Goal: Task Accomplishment & Management: Complete application form

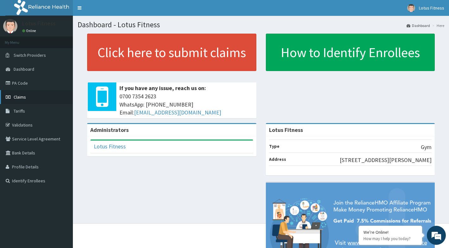
click at [21, 98] on span "Claims" at bounding box center [20, 97] width 12 height 6
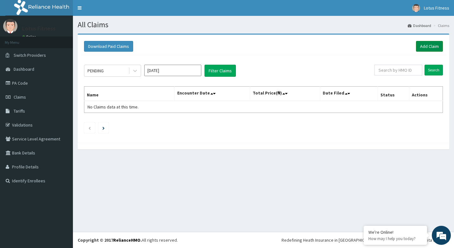
click at [421, 46] on link "Add Claim" at bounding box center [429, 46] width 27 height 11
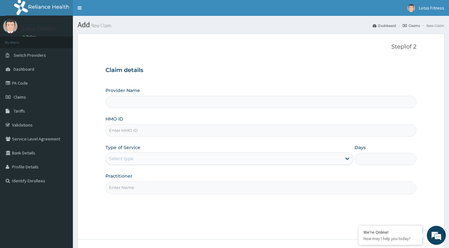
type input "Lotus Fitness"
type input "1"
click at [225, 129] on input "HMO ID" at bounding box center [261, 130] width 311 height 12
type input "MCO/10029/A"
drag, startPoint x: 226, startPoint y: 186, endPoint x: 220, endPoint y: 199, distance: 13.7
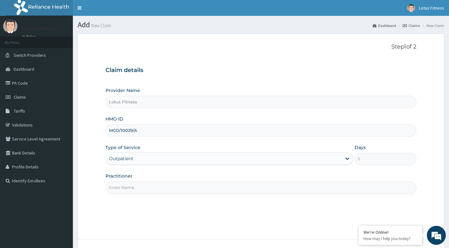
click at [226, 186] on input "Practitioner" at bounding box center [261, 187] width 311 height 12
type input "GYM"
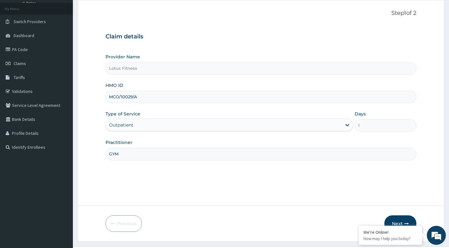
scroll to position [48, 0]
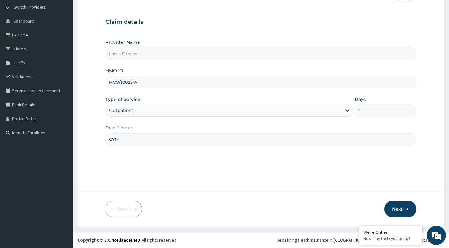
click at [388, 203] on button "Next" at bounding box center [400, 209] width 32 height 16
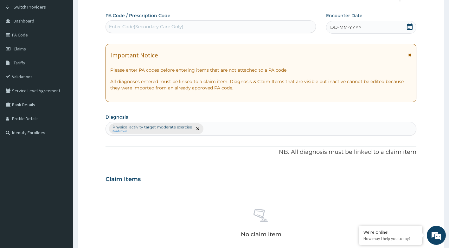
click at [126, 23] on div "Enter Code(Secondary Care Only)" at bounding box center [146, 26] width 74 height 6
type input "PA/484582"
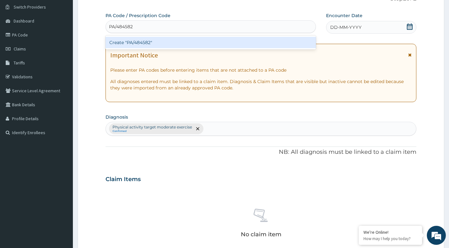
click at [119, 44] on div "Create "PA/484582"" at bounding box center [211, 42] width 211 height 11
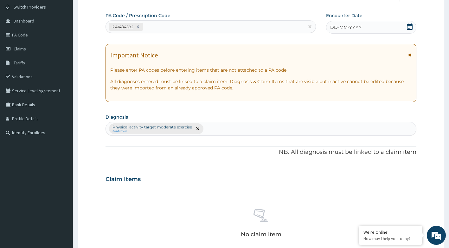
click at [409, 28] on icon at bounding box center [410, 26] width 6 height 6
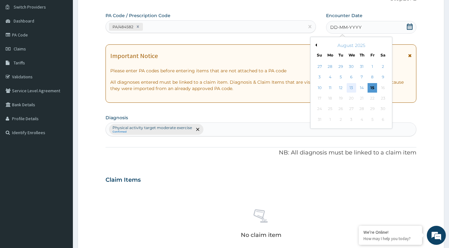
click at [348, 88] on div "13" at bounding box center [352, 88] width 10 height 10
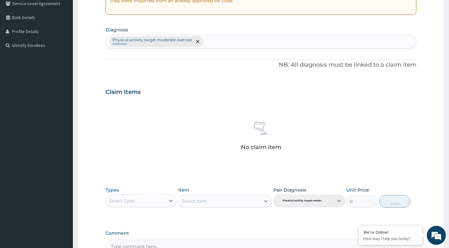
scroll to position [175, 0]
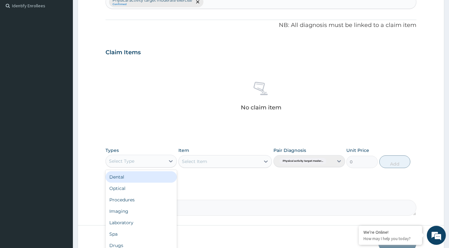
click at [161, 155] on div "Select Type" at bounding box center [142, 161] width 72 height 13
type input "GYM"
click at [141, 182] on div "Gym" at bounding box center [142, 176] width 72 height 11
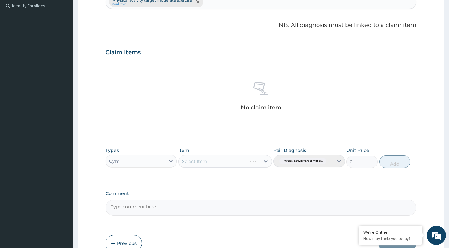
click at [257, 159] on div "Select Item" at bounding box center [224, 161] width 93 height 13
click at [268, 158] on div "Select Item" at bounding box center [224, 161] width 93 height 13
click at [265, 163] on div "Select Item" at bounding box center [224, 161] width 93 height 13
click at [265, 161] on icon at bounding box center [266, 161] width 4 height 2
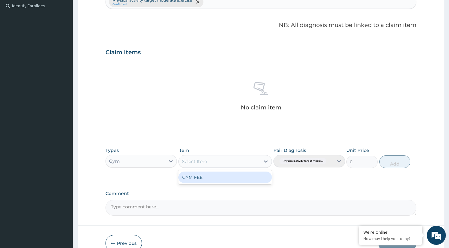
click at [244, 178] on div "GYM FEE" at bounding box center [224, 176] width 93 height 11
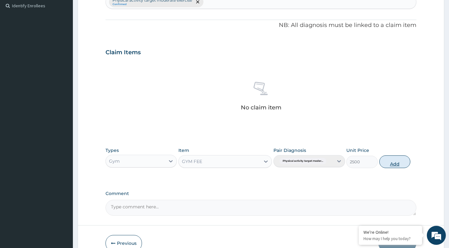
click at [391, 159] on button "Add" at bounding box center [394, 161] width 31 height 13
type input "0"
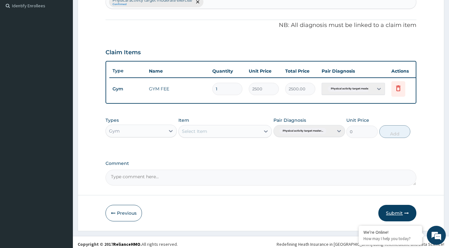
click at [404, 212] on button "Submit" at bounding box center [397, 213] width 38 height 16
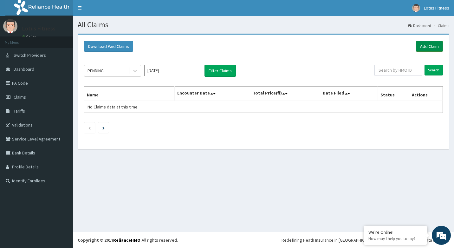
click at [421, 46] on link "Add Claim" at bounding box center [429, 46] width 27 height 11
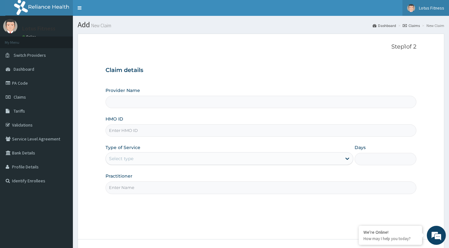
type input "Lotus Fitness"
type input "1"
click at [192, 131] on input "HMO ID" at bounding box center [261, 130] width 311 height 12
type input "EUH/10191/A"
click at [237, 212] on div "Step 1 of 2 Claim details Provider Name Lotus Fitness HMO ID EUH/10191/A Type o…" at bounding box center [261, 136] width 311 height 186
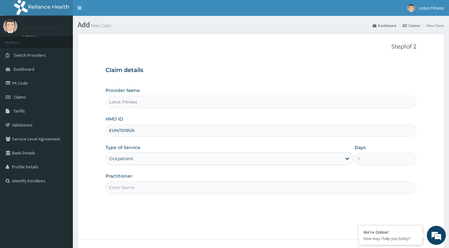
click at [235, 188] on input "Practitioner" at bounding box center [261, 187] width 311 height 12
type input "GYM"
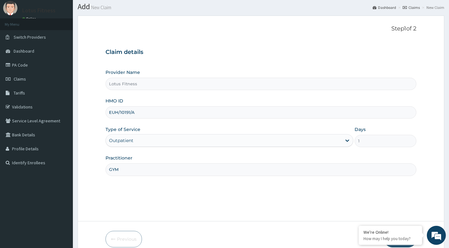
scroll to position [48, 0]
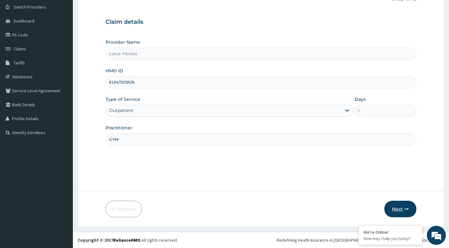
click at [396, 207] on button "Next" at bounding box center [400, 209] width 32 height 16
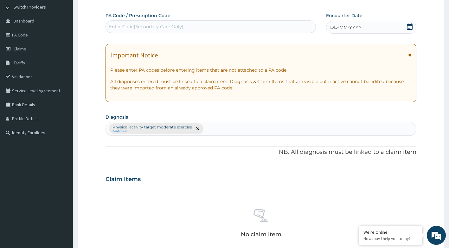
click at [174, 27] on div "Enter Code(Secondary Care Only)" at bounding box center [146, 26] width 74 height 6
type input "PA/E05D25"
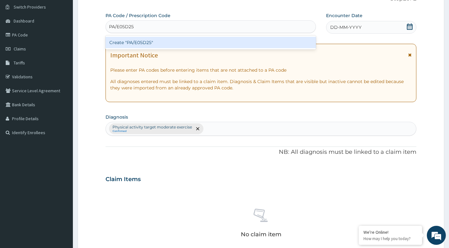
click at [168, 44] on div "Create "PA/E05D25"" at bounding box center [211, 42] width 211 height 11
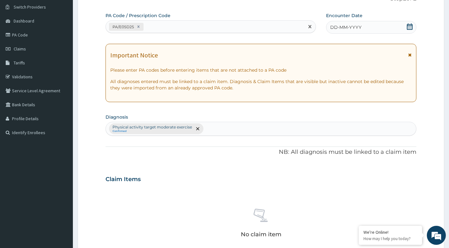
click at [411, 25] on icon at bounding box center [410, 26] width 6 height 6
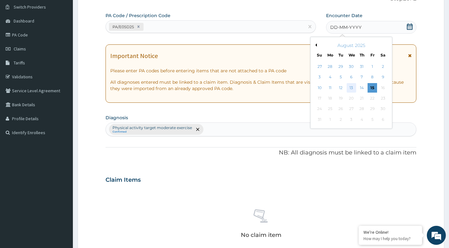
click at [348, 85] on div "13" at bounding box center [352, 88] width 10 height 10
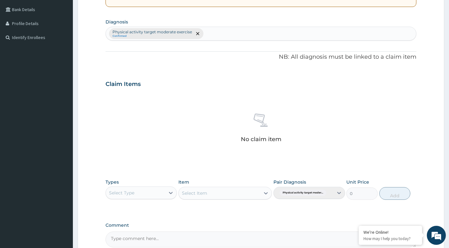
scroll to position [207, 0]
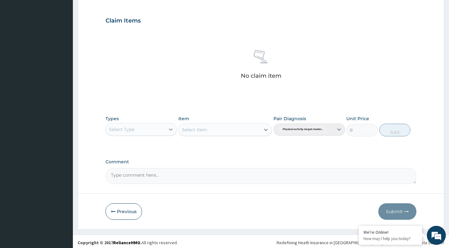
click at [171, 131] on icon at bounding box center [171, 129] width 6 height 6
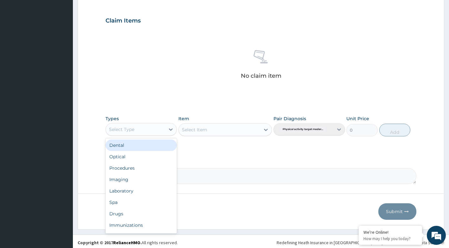
click at [154, 132] on div "Select Type" at bounding box center [136, 129] width 60 height 10
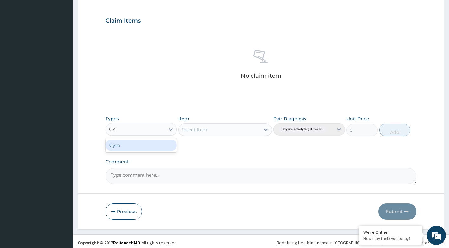
type input "GYM"
click at [156, 145] on div "Gym" at bounding box center [142, 144] width 72 height 11
click at [268, 129] on div "Select Item" at bounding box center [224, 129] width 93 height 13
click at [264, 128] on icon at bounding box center [266, 129] width 6 height 6
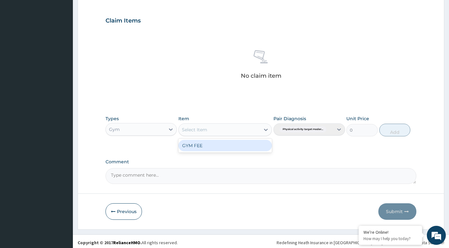
click at [240, 144] on div "GYM FEE" at bounding box center [224, 145] width 93 height 11
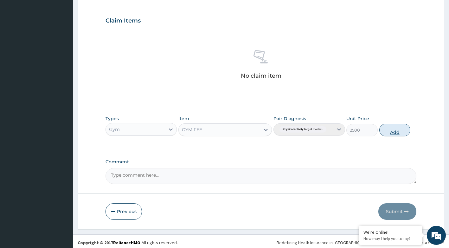
click at [397, 128] on button "Add" at bounding box center [394, 130] width 31 height 13
type input "0"
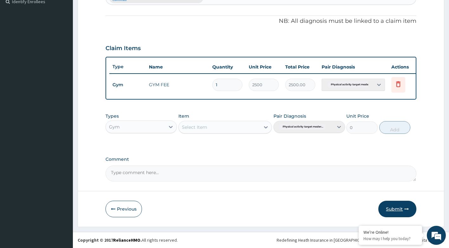
click at [394, 210] on button "Submit" at bounding box center [397, 209] width 38 height 16
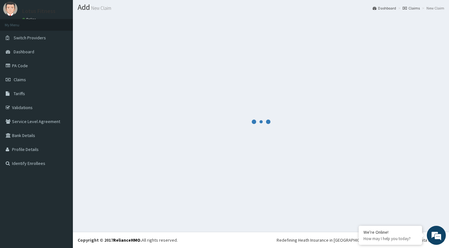
scroll to position [184, 0]
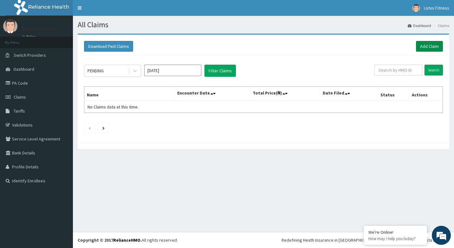
click at [421, 46] on link "Add Claim" at bounding box center [429, 46] width 27 height 11
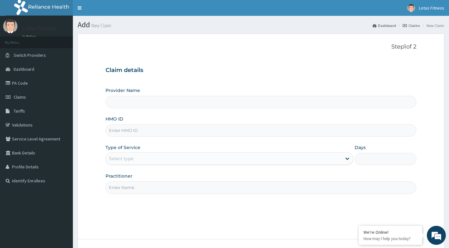
click at [154, 132] on input "HMO ID" at bounding box center [261, 130] width 311 height 12
type input "Lotus Fitness"
type input "1"
type input "PIZ/10001/D"
click at [137, 196] on div "Step 1 of 2 Claim details Provider Name Lotus Fitness HMO ID PIZ/10001/D Type o…" at bounding box center [261, 136] width 311 height 186
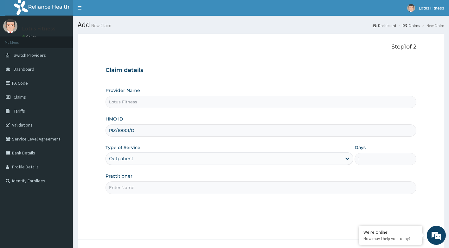
click at [143, 190] on input "Practitioner" at bounding box center [261, 187] width 311 height 12
type input "GYM"
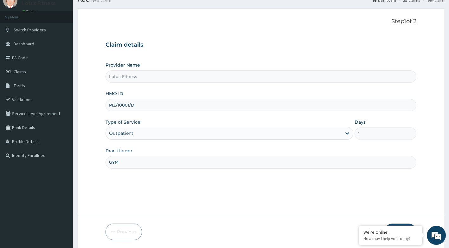
scroll to position [48, 0]
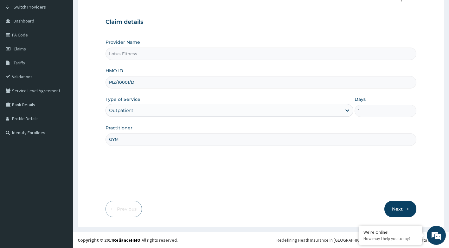
click at [405, 207] on icon "button" at bounding box center [406, 209] width 4 height 4
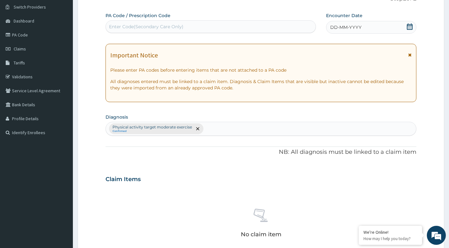
click at [183, 26] on div "Enter Code(Secondary Care Only)" at bounding box center [211, 27] width 210 height 10
type input "PA/D0253D"
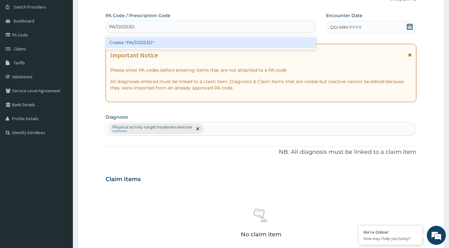
click at [177, 42] on div "Create "PA/D0253D"" at bounding box center [211, 42] width 211 height 11
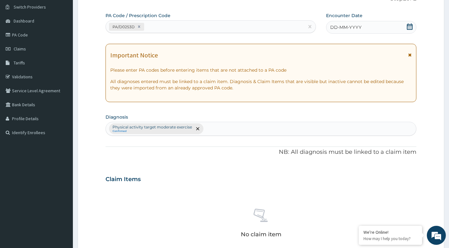
click at [409, 26] on icon at bounding box center [410, 26] width 6 height 6
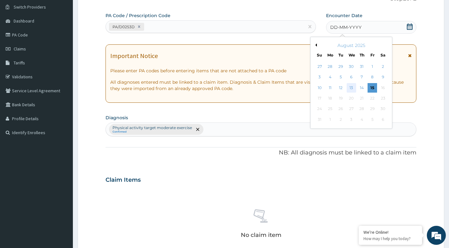
click at [353, 88] on div "13" at bounding box center [352, 88] width 10 height 10
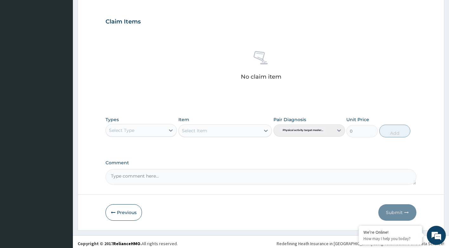
scroll to position [207, 0]
click at [170, 129] on icon at bounding box center [171, 129] width 4 height 2
click at [157, 129] on div "Select Type" at bounding box center [136, 129] width 60 height 10
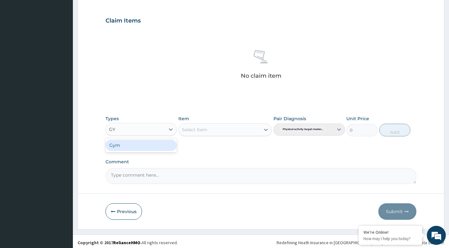
type input "GYM"
click at [155, 146] on div "Gym" at bounding box center [142, 144] width 72 height 11
drag, startPoint x: 266, startPoint y: 129, endPoint x: 229, endPoint y: 139, distance: 38.2
click at [266, 131] on div "Select Item" at bounding box center [224, 129] width 93 height 13
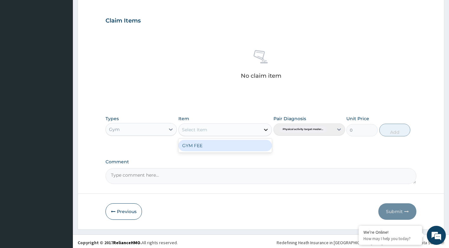
click at [266, 131] on icon at bounding box center [266, 129] width 6 height 6
click at [234, 147] on div "GYM FEE" at bounding box center [224, 145] width 93 height 11
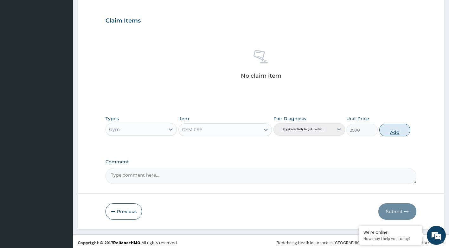
click at [391, 131] on button "Add" at bounding box center [394, 130] width 31 height 13
type input "0"
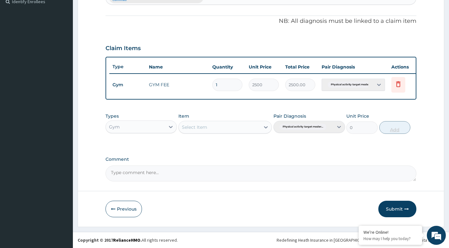
scroll to position [184, 0]
click at [390, 214] on button "Submit" at bounding box center [397, 209] width 38 height 16
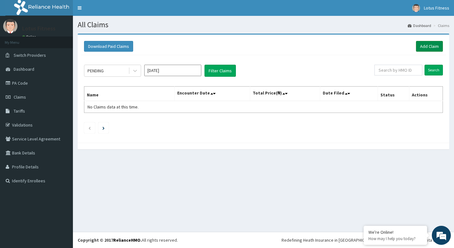
click at [424, 50] on link "Add Claim" at bounding box center [429, 46] width 27 height 11
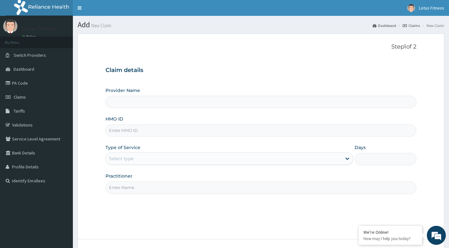
type input "Lotus Fitness"
type input "1"
click at [146, 86] on div "Claim details Provider Name Lotus Fitness HMO ID Type of Service Outpatient Day…" at bounding box center [261, 127] width 311 height 133
click at [151, 128] on input "HMO ID" at bounding box center [261, 130] width 311 height 12
type input "SBL/10413/A"
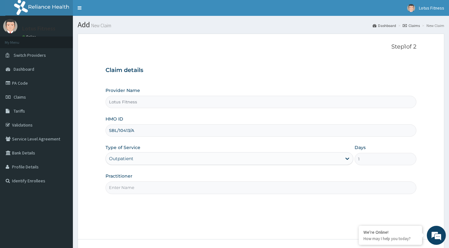
click at [158, 187] on input "Practitioner" at bounding box center [261, 187] width 311 height 12
type input "GYM"
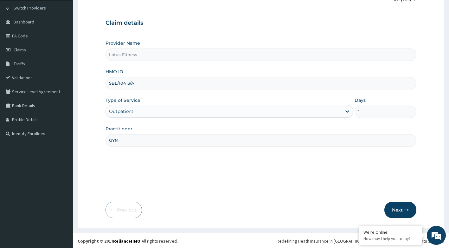
scroll to position [48, 0]
click at [393, 208] on button "Next" at bounding box center [400, 209] width 32 height 16
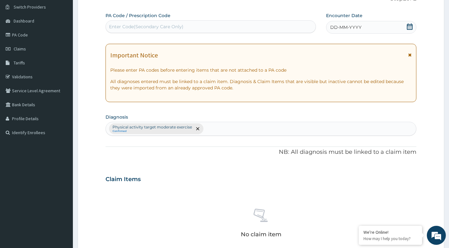
click at [181, 21] on div "Enter Code(Secondary Care Only)" at bounding box center [211, 26] width 211 height 13
type input "PA/9A95E7"
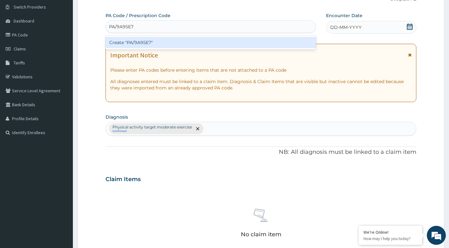
click at [160, 43] on div "Create "PA/9A95E7"" at bounding box center [211, 42] width 211 height 11
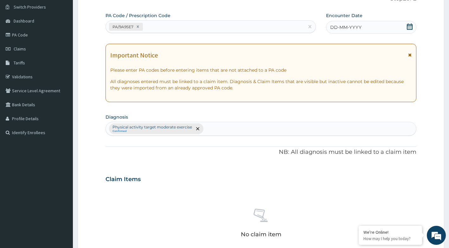
click at [410, 28] on icon at bounding box center [410, 26] width 6 height 6
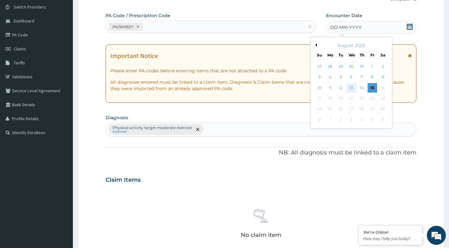
click at [350, 88] on div "13" at bounding box center [352, 88] width 10 height 10
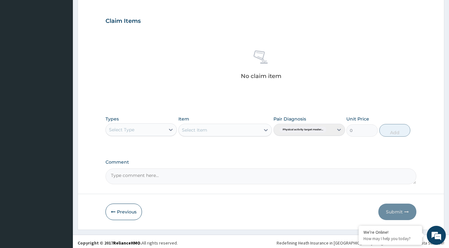
scroll to position [209, 0]
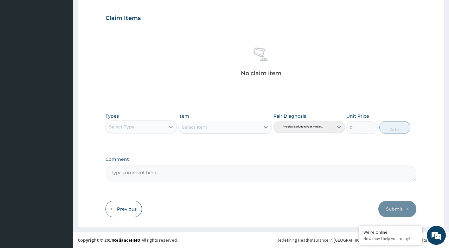
click at [169, 127] on icon at bounding box center [171, 127] width 6 height 6
click at [159, 125] on div "Select Type" at bounding box center [136, 127] width 60 height 10
type input "GYM"
click at [147, 144] on div "Gym" at bounding box center [142, 142] width 72 height 11
click at [265, 123] on div "Select Item" at bounding box center [224, 127] width 93 height 13
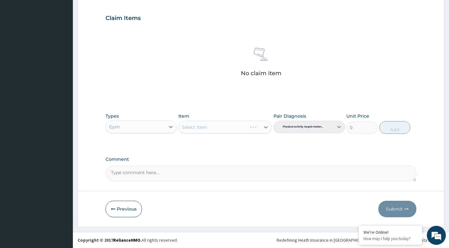
click at [263, 128] on div "Select Item" at bounding box center [224, 127] width 93 height 13
click at [266, 126] on div "Select Item" at bounding box center [224, 127] width 93 height 13
click at [206, 58] on div "No claim item" at bounding box center [261, 63] width 311 height 73
click at [265, 125] on icon at bounding box center [266, 127] width 6 height 6
click at [247, 140] on div "GYM FEE" at bounding box center [224, 142] width 93 height 11
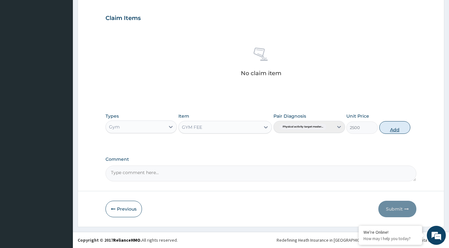
click at [396, 128] on button "Add" at bounding box center [394, 127] width 31 height 13
type input "0"
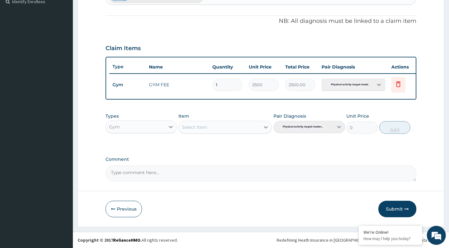
scroll to position [184, 0]
click at [399, 206] on button "Submit" at bounding box center [397, 209] width 38 height 16
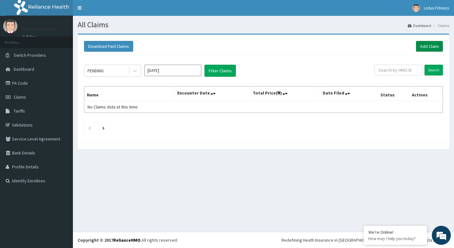
click at [432, 45] on link "Add Claim" at bounding box center [429, 46] width 27 height 11
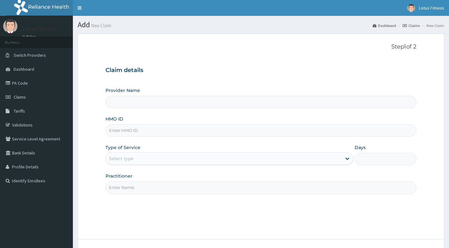
click at [137, 131] on input "HMO ID" at bounding box center [261, 130] width 311 height 12
click at [190, 70] on h3 "Claim details" at bounding box center [261, 70] width 311 height 7
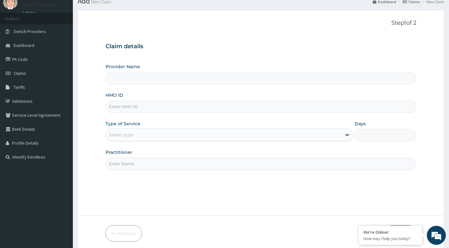
type input "Lotus Fitness"
type input "1"
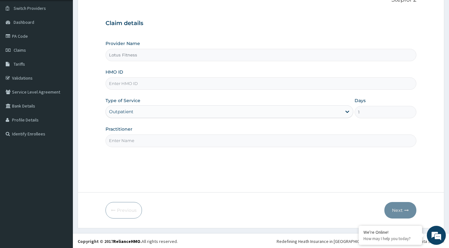
scroll to position [48, 0]
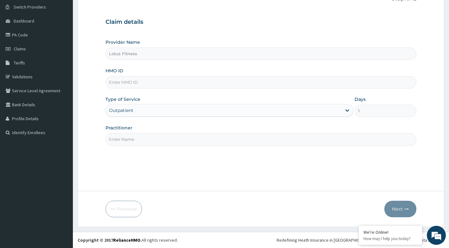
click at [189, 81] on input "HMO ID" at bounding box center [261, 82] width 311 height 12
type input "SBL/10256/A"
click at [189, 185] on form "Step 1 of 2 Claim details Provider Name Lotus Fitness HMO ID SBL/10256/A Type o…" at bounding box center [261, 105] width 367 height 241
click at [202, 139] on input "Practitioner" at bounding box center [261, 139] width 311 height 12
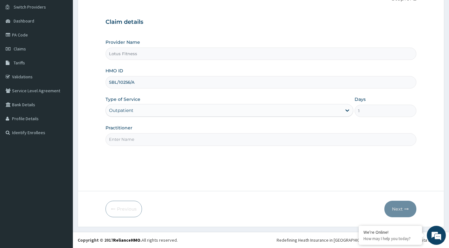
type input "GYM"
click at [400, 214] on button "Next" at bounding box center [400, 209] width 32 height 16
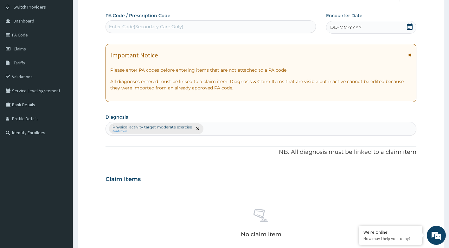
click at [245, 25] on div "Enter Code(Secondary Care Only)" at bounding box center [211, 27] width 210 height 10
type input "PA/FD245C"
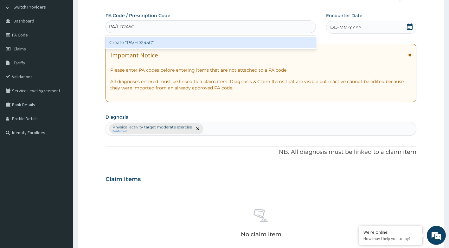
click at [185, 40] on div "Create "PA/FD245C"" at bounding box center [211, 42] width 211 height 11
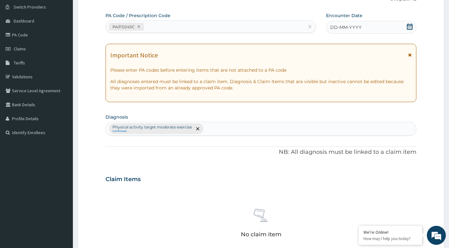
click at [409, 23] on icon at bounding box center [410, 26] width 6 height 6
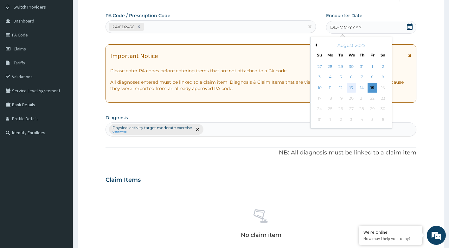
click at [349, 89] on div "13" at bounding box center [352, 88] width 10 height 10
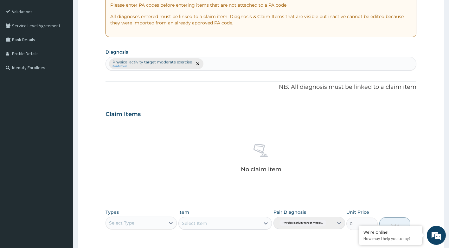
scroll to position [175, 0]
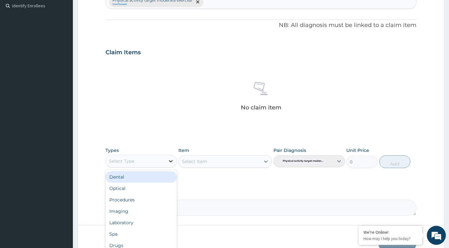
click at [169, 157] on div at bounding box center [170, 160] width 11 height 11
type input "GYM"
click at [141, 180] on div "Gym" at bounding box center [142, 176] width 72 height 11
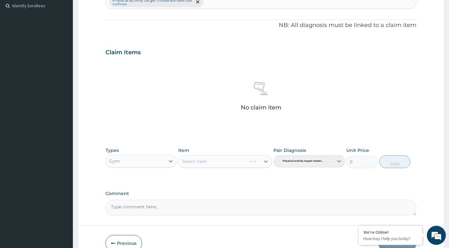
click at [266, 160] on div "Select Item" at bounding box center [224, 161] width 93 height 13
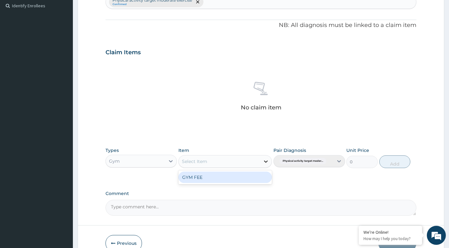
click at [263, 160] on icon at bounding box center [266, 161] width 6 height 6
click at [213, 180] on div "GYM FEE" at bounding box center [224, 176] width 93 height 11
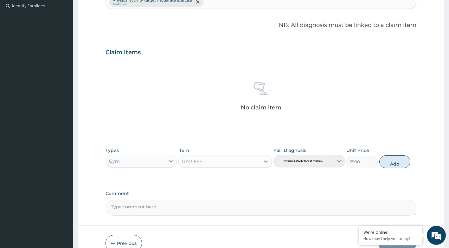
click at [393, 161] on button "Add" at bounding box center [394, 161] width 31 height 13
type input "0"
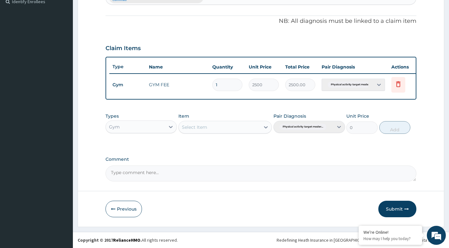
scroll to position [184, 0]
click at [404, 205] on button "Submit" at bounding box center [397, 209] width 38 height 16
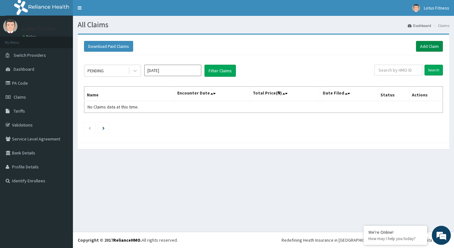
click at [432, 49] on link "Add Claim" at bounding box center [429, 46] width 27 height 11
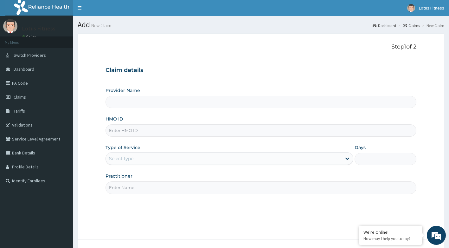
type input "Lotus Fitness"
type input "1"
click at [210, 134] on input "HMO ID" at bounding box center [261, 130] width 311 height 12
type input "SBL/10371/A"
click at [240, 218] on div "Step 1 of 2 Claim details Provider Name Lotus Fitness HMO ID SBL/10371/A Type o…" at bounding box center [261, 136] width 311 height 186
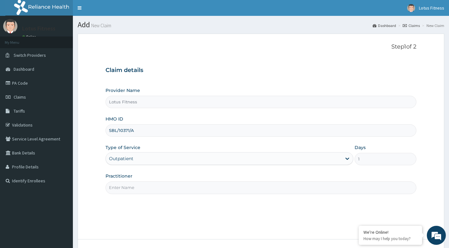
click at [224, 185] on input "Practitioner" at bounding box center [261, 187] width 311 height 12
type input "GYM"
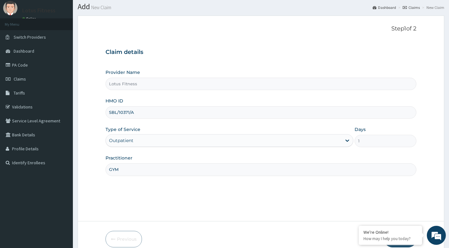
scroll to position [48, 0]
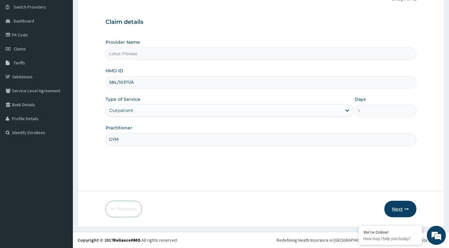
click at [408, 210] on icon "button" at bounding box center [406, 209] width 4 height 4
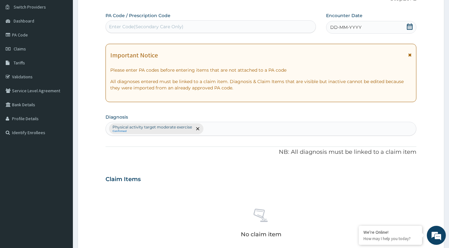
click at [139, 28] on div "Enter Code(Secondary Care Only)" at bounding box center [146, 26] width 74 height 6
type input "PA/40822A"
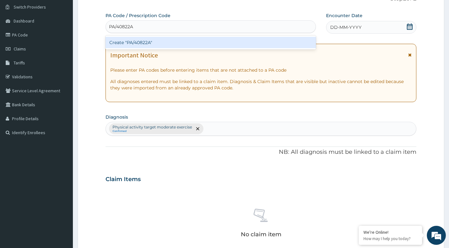
click at [137, 42] on div "Create "PA/40822A"" at bounding box center [211, 42] width 211 height 11
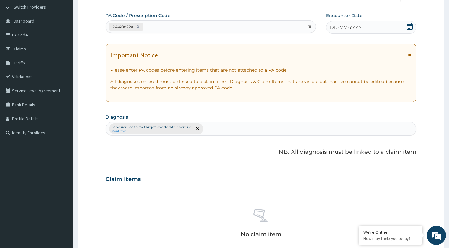
click at [410, 26] on icon at bounding box center [410, 26] width 6 height 6
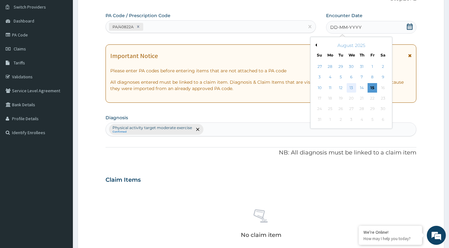
click at [352, 87] on div "13" at bounding box center [352, 88] width 10 height 10
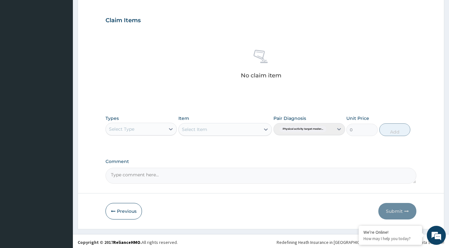
scroll to position [209, 0]
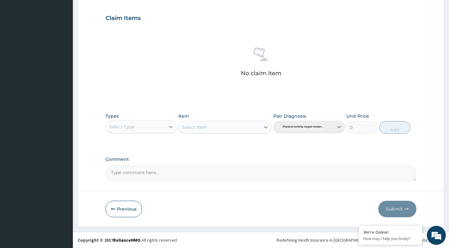
click at [168, 124] on icon at bounding box center [171, 127] width 6 height 6
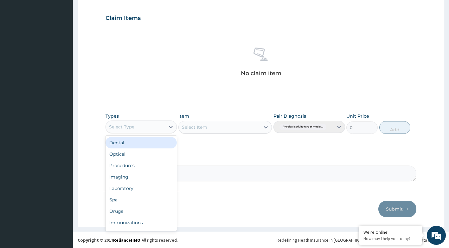
click at [153, 122] on div "Select Type" at bounding box center [136, 127] width 60 height 10
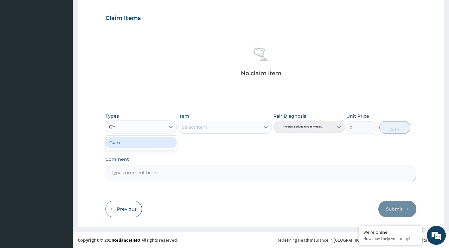
type input "GYM"
click at [146, 143] on div "Gym" at bounding box center [142, 142] width 72 height 11
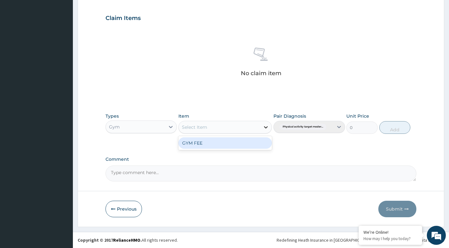
click at [262, 128] on div at bounding box center [265, 126] width 11 height 11
click at [243, 139] on div "GYM FEE" at bounding box center [224, 142] width 93 height 11
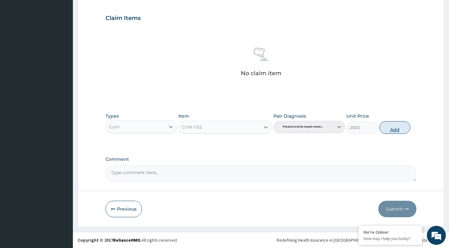
click at [400, 125] on button "Add" at bounding box center [394, 127] width 31 height 13
type input "0"
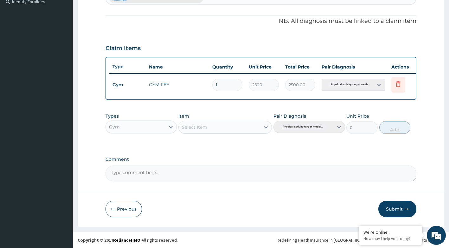
scroll to position [184, 0]
click at [394, 205] on button "Submit" at bounding box center [397, 209] width 38 height 16
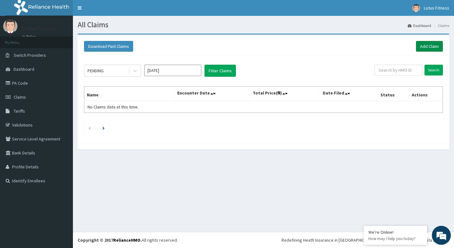
click at [429, 52] on link "Add Claim" at bounding box center [429, 46] width 27 height 11
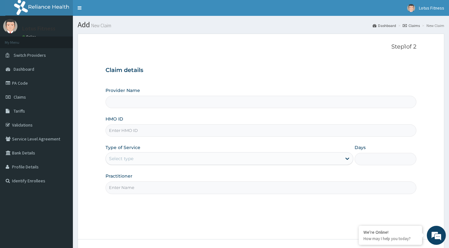
type input "Lotus Fitness"
type input "1"
click at [134, 133] on input "HMO ID" at bounding box center [261, 130] width 311 height 12
type input "FMP/10242/B"
click at [130, 188] on input "Practitioner" at bounding box center [261, 187] width 311 height 12
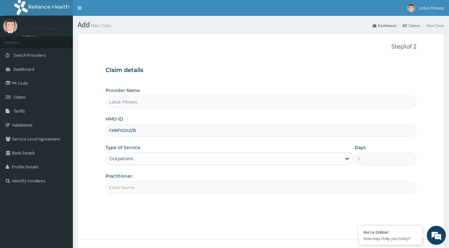
type input "GYM"
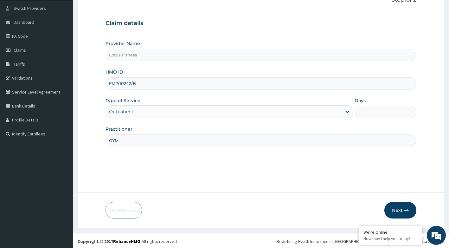
scroll to position [48, 0]
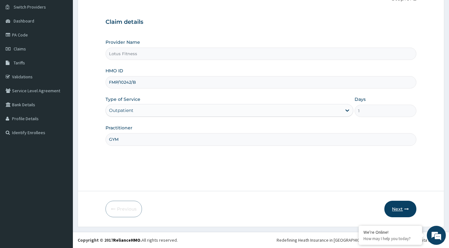
click at [399, 206] on button "Next" at bounding box center [400, 209] width 32 height 16
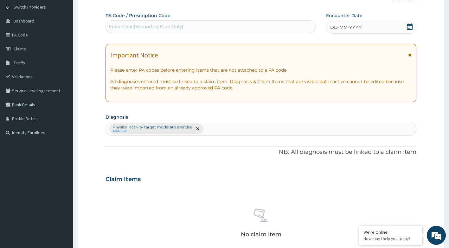
click at [187, 25] on div "Enter Code(Secondary Care Only)" at bounding box center [211, 27] width 210 height 10
type input "PA/162B3A"
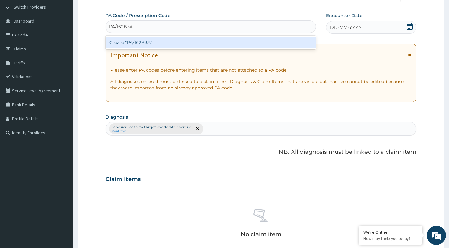
click at [174, 45] on div "Create "PA/162B3A"" at bounding box center [211, 42] width 211 height 11
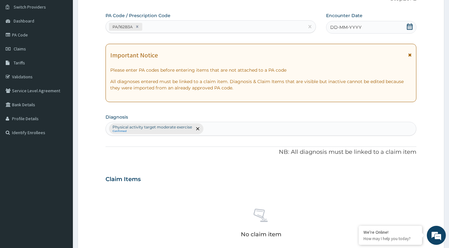
click at [409, 28] on icon at bounding box center [410, 26] width 6 height 6
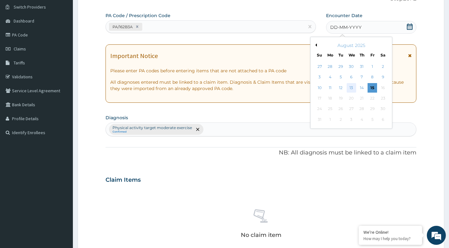
click at [350, 87] on div "13" at bounding box center [352, 88] width 10 height 10
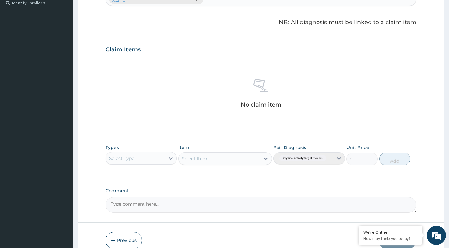
scroll to position [209, 0]
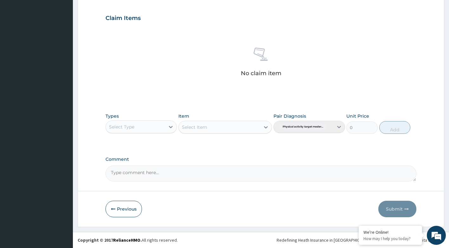
click at [161, 122] on div "Select Type" at bounding box center [136, 127] width 60 height 10
type input "GYM"
click at [143, 143] on div "Gym" at bounding box center [142, 142] width 72 height 11
click at [261, 128] on div at bounding box center [265, 126] width 11 height 11
click at [230, 142] on div "GYM FEE" at bounding box center [224, 142] width 93 height 11
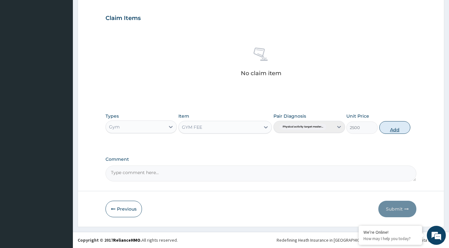
click at [390, 131] on button "Add" at bounding box center [394, 127] width 31 height 13
type input "0"
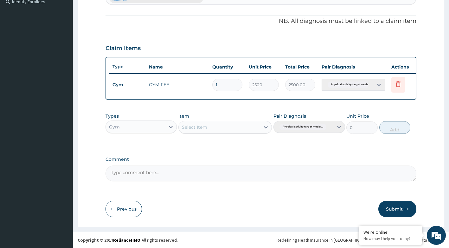
scroll to position [184, 0]
click at [388, 211] on button "Submit" at bounding box center [397, 209] width 38 height 16
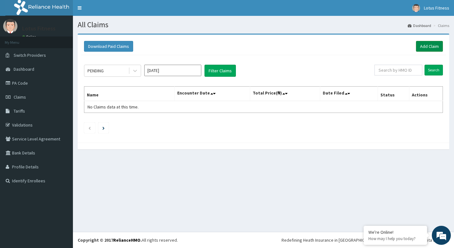
click at [434, 50] on link "Add Claim" at bounding box center [429, 46] width 27 height 11
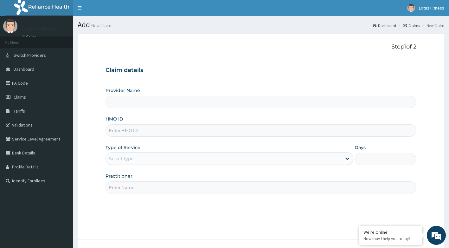
type input "Lotus Fitness"
type input "1"
click at [193, 129] on input "HMO ID" at bounding box center [261, 130] width 311 height 12
type input "TVC/10030/A"
click at [167, 184] on input "Practitioner" at bounding box center [261, 187] width 311 height 12
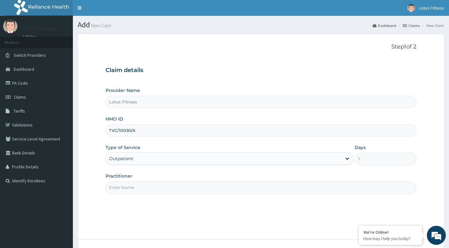
type input "GYM"
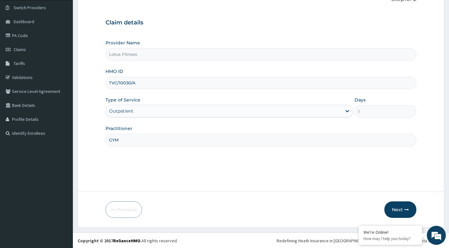
scroll to position [48, 0]
click at [394, 206] on button "Next" at bounding box center [400, 209] width 32 height 16
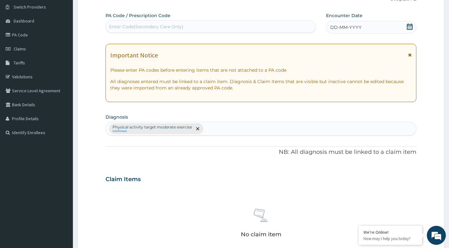
click at [190, 28] on div "Enter Code(Secondary Care Only)" at bounding box center [211, 27] width 210 height 10
type input "PA/05932B"
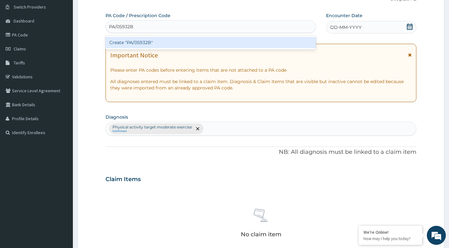
click at [201, 41] on div "Create "PA/05932B"" at bounding box center [211, 42] width 211 height 11
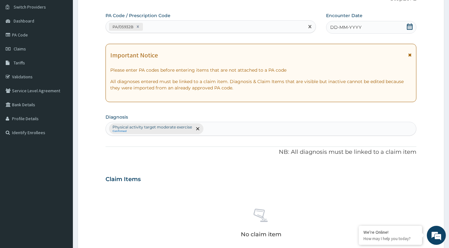
click at [408, 27] on icon at bounding box center [410, 26] width 6 height 6
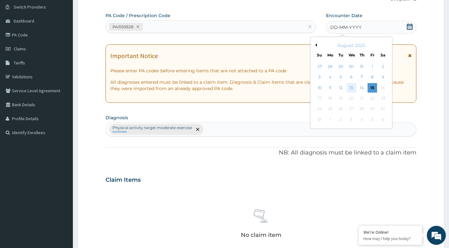
click at [350, 89] on div "13" at bounding box center [352, 88] width 10 height 10
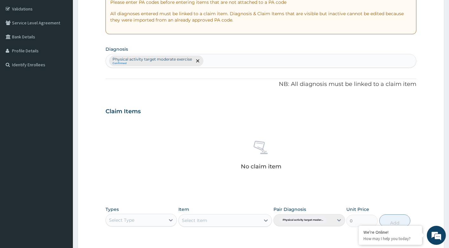
scroll to position [175, 0]
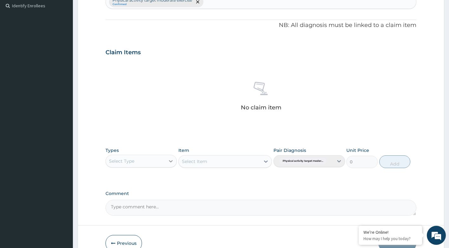
click at [168, 158] on icon at bounding box center [171, 161] width 6 height 6
click at [155, 163] on div "Select Type" at bounding box center [136, 161] width 60 height 10
type input "GYM"
click at [135, 172] on div "Gym" at bounding box center [142, 176] width 72 height 11
click at [267, 159] on div "Select Item" at bounding box center [224, 161] width 93 height 13
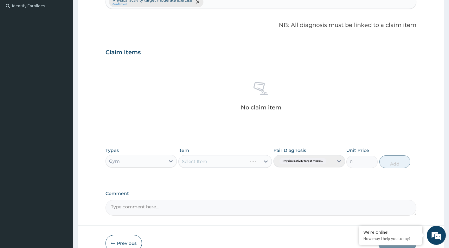
click at [265, 160] on div "Select Item" at bounding box center [224, 161] width 93 height 13
click at [189, 111] on div "No claim item" at bounding box center [261, 97] width 311 height 73
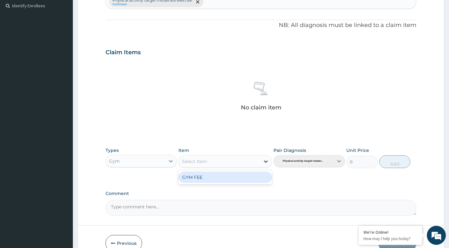
click at [267, 162] on icon at bounding box center [266, 161] width 6 height 6
click at [255, 177] on div "GYM FEE" at bounding box center [224, 176] width 93 height 11
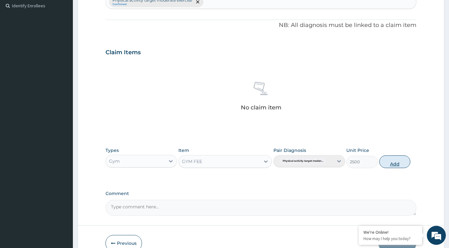
click at [389, 162] on button "Add" at bounding box center [394, 161] width 31 height 13
type input "0"
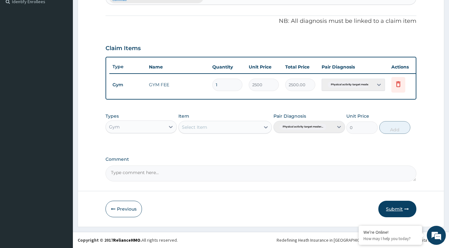
click at [397, 209] on button "Submit" at bounding box center [397, 209] width 38 height 16
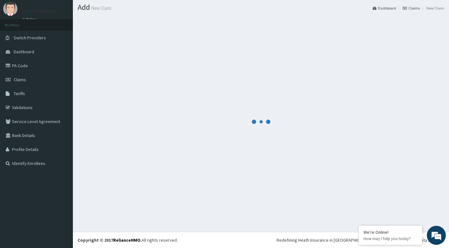
scroll to position [184, 0]
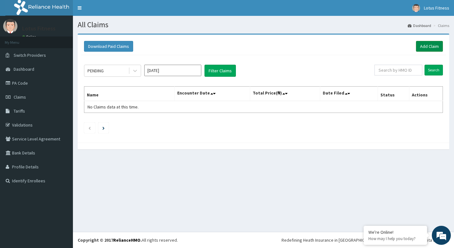
click at [428, 44] on link "Add Claim" at bounding box center [429, 46] width 27 height 11
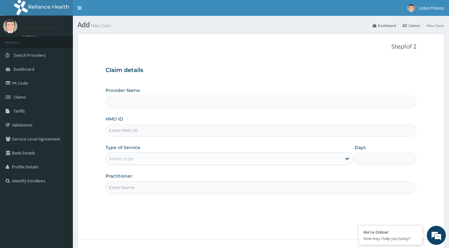
click at [192, 129] on input "HMO ID" at bounding box center [261, 130] width 311 height 12
type input "Lotus Fitness"
type input "1"
type input "TVC/10011/A"
click at [169, 190] on input "Practitioner" at bounding box center [261, 187] width 311 height 12
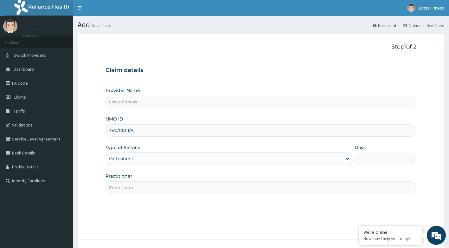
type input "GYM"
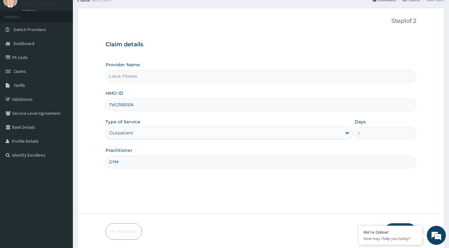
scroll to position [48, 0]
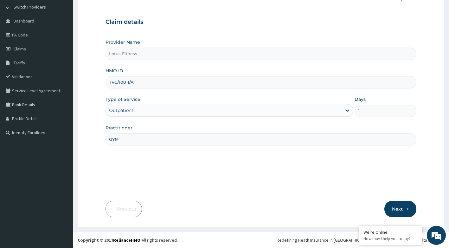
click at [401, 215] on button "Next" at bounding box center [400, 209] width 32 height 16
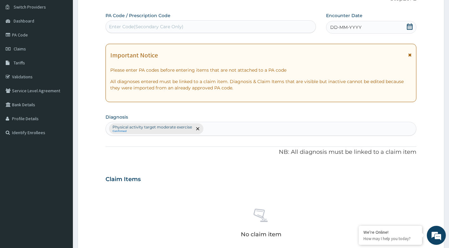
click at [244, 28] on div "Enter Code(Secondary Care Only)" at bounding box center [211, 27] width 210 height 10
type input "PA/8566BA"
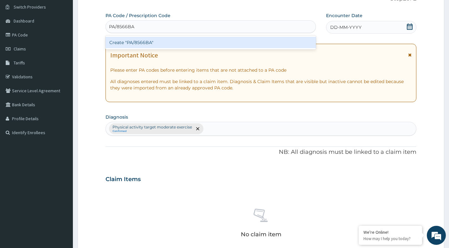
click at [249, 45] on div "Create "PA/8566BA"" at bounding box center [211, 42] width 211 height 11
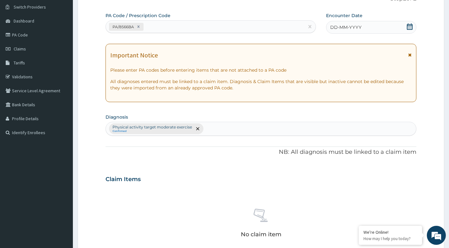
click at [408, 25] on icon at bounding box center [410, 26] width 6 height 6
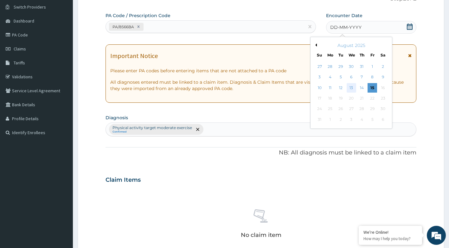
click at [352, 88] on div "13" at bounding box center [352, 88] width 10 height 10
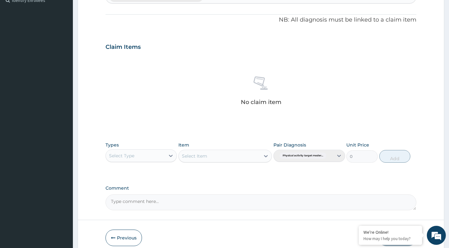
scroll to position [209, 0]
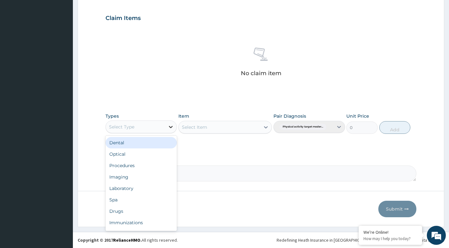
click at [167, 124] on div at bounding box center [170, 126] width 11 height 11
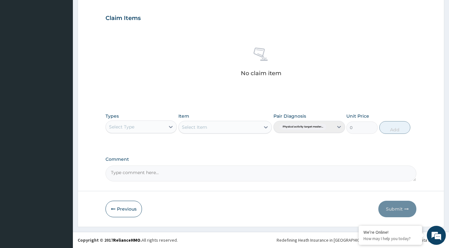
click at [163, 126] on div "Select Type" at bounding box center [136, 127] width 60 height 10
type input "GYM"
click at [155, 140] on div "Gym" at bounding box center [142, 142] width 72 height 11
click at [266, 127] on div "Select Item" at bounding box center [224, 127] width 93 height 13
click at [265, 127] on icon at bounding box center [266, 127] width 4 height 2
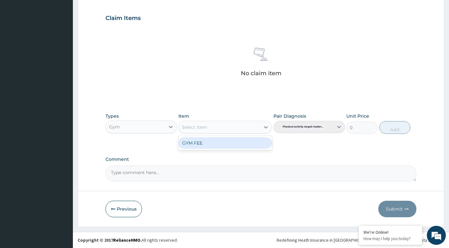
click at [212, 147] on div "GYM FEE" at bounding box center [224, 142] width 93 height 11
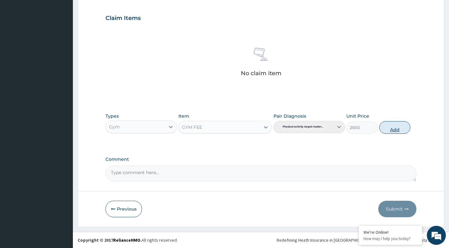
click at [396, 131] on button "Add" at bounding box center [394, 127] width 31 height 13
type input "0"
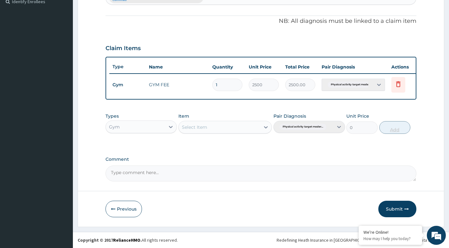
scroll to position [184, 0]
click at [394, 210] on button "Submit" at bounding box center [397, 209] width 38 height 16
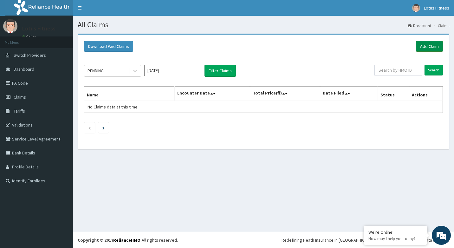
click at [434, 46] on link "Add Claim" at bounding box center [429, 46] width 27 height 11
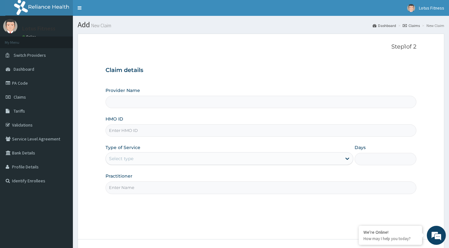
type input "Lotus Fitness"
type input "1"
click at [148, 129] on input "HMO ID" at bounding box center [261, 130] width 311 height 12
type input "OPN/10003/A"
drag, startPoint x: 267, startPoint y: 244, endPoint x: 272, endPoint y: 222, distance: 22.9
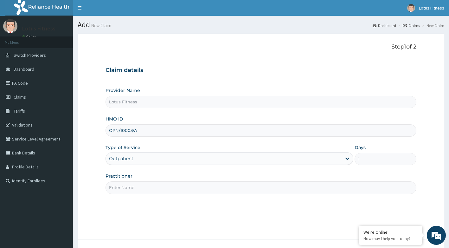
click at [271, 234] on form "Step 1 of 2 Claim details Provider Name Lotus Fitness HMO ID OPN/10003/A Type o…" at bounding box center [261, 154] width 367 height 241
drag, startPoint x: 272, startPoint y: 222, endPoint x: 237, endPoint y: 183, distance: 51.6
click at [237, 183] on input "Practitioner" at bounding box center [261, 187] width 311 height 12
click at [135, 186] on input "Practitioner" at bounding box center [261, 187] width 311 height 12
type input "GYM"
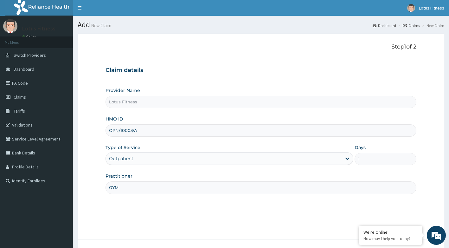
scroll to position [48, 0]
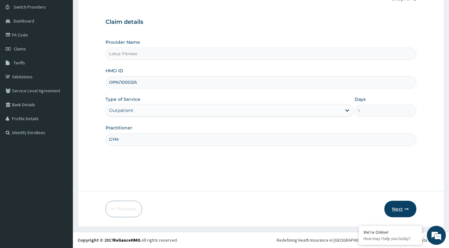
click at [406, 204] on button "Next" at bounding box center [400, 209] width 32 height 16
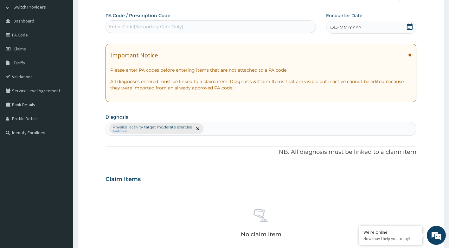
click at [142, 26] on div "Enter Code(Secondary Care Only)" at bounding box center [146, 26] width 74 height 6
type input "PA/DCC60D"
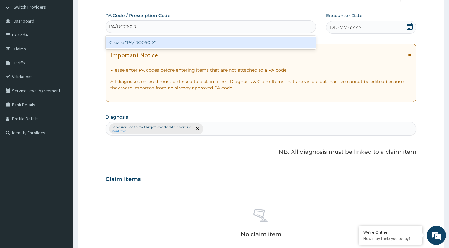
click at [135, 43] on div "Create "PA/DCC60D"" at bounding box center [211, 42] width 211 height 11
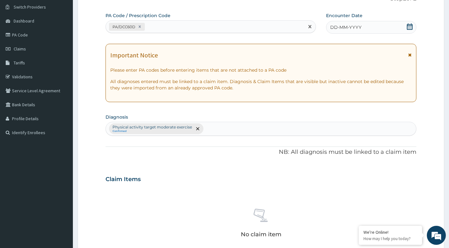
click at [411, 29] on icon at bounding box center [410, 26] width 6 height 6
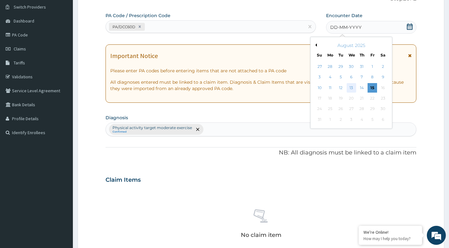
click at [352, 88] on div "13" at bounding box center [352, 88] width 10 height 10
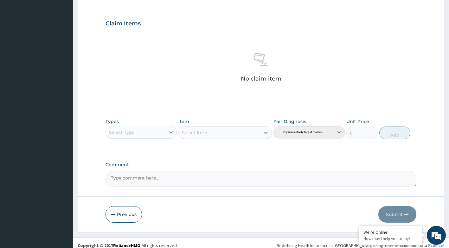
scroll to position [209, 0]
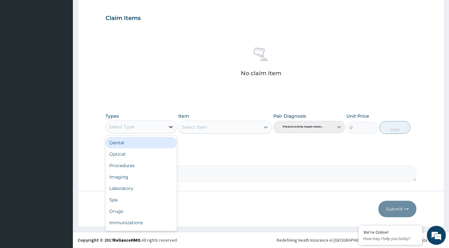
click at [171, 126] on icon at bounding box center [171, 127] width 6 height 6
click at [154, 129] on div "Select Type" at bounding box center [136, 127] width 60 height 10
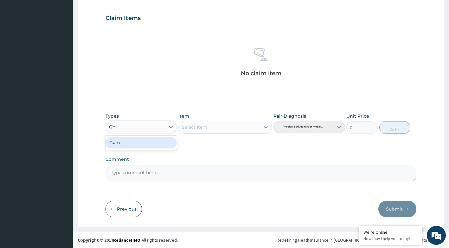
type input "GYM"
click at [147, 140] on div "Gym" at bounding box center [142, 142] width 72 height 11
click at [264, 128] on div "Select Item" at bounding box center [224, 127] width 93 height 13
click at [267, 125] on icon at bounding box center [266, 127] width 6 height 6
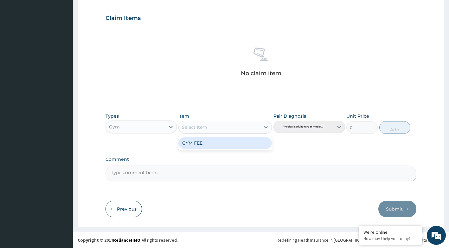
click at [231, 142] on div "GYM FEE" at bounding box center [224, 142] width 93 height 11
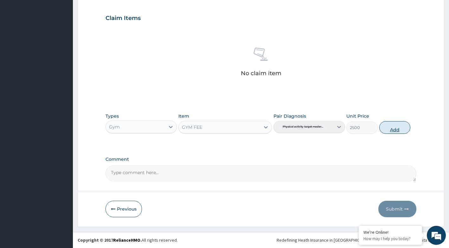
click at [388, 123] on button "Add" at bounding box center [394, 127] width 31 height 13
type input "0"
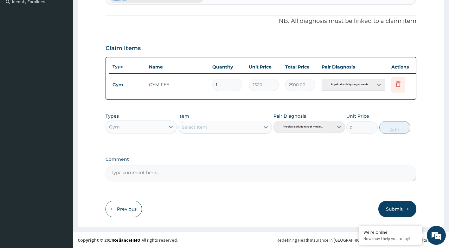
scroll to position [184, 0]
click at [393, 208] on button "Submit" at bounding box center [397, 209] width 38 height 16
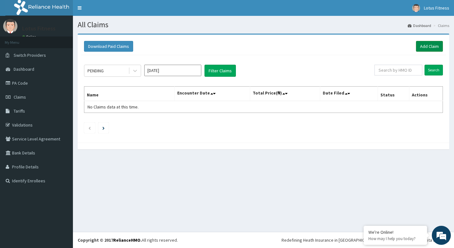
click at [427, 48] on link "Add Claim" at bounding box center [429, 46] width 27 height 11
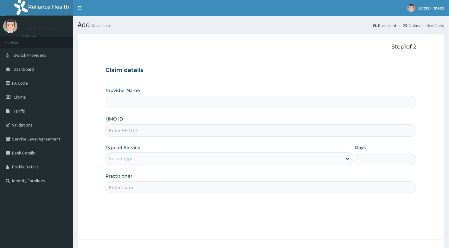
click at [146, 124] on div "HMO ID" at bounding box center [261, 126] width 311 height 21
click at [142, 128] on input "HMO ID" at bounding box center [261, 130] width 311 height 12
type input "Lotus Fitness"
type input "1"
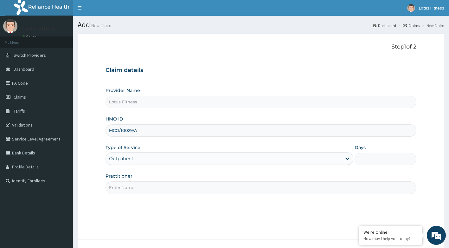
type input "MCO/10029/A"
drag, startPoint x: 255, startPoint y: 202, endPoint x: 240, endPoint y: 200, distance: 15.4
click at [255, 202] on div "Step 1 of 2 Claim details Provider Name Lotus Fitness HMO ID MCO/10029/A Type o…" at bounding box center [261, 136] width 311 height 186
click at [189, 190] on input "Practitioner" at bounding box center [261, 187] width 311 height 12
type input "GYM"
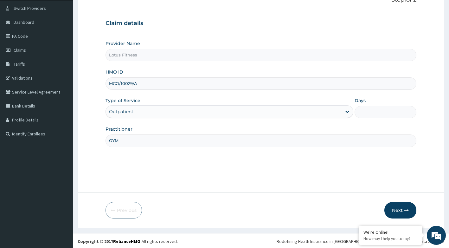
scroll to position [48, 0]
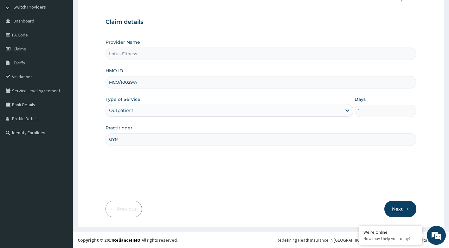
click at [394, 216] on button "Next" at bounding box center [400, 209] width 32 height 16
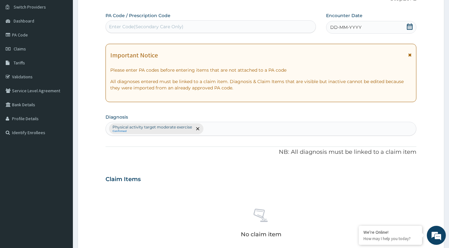
click at [194, 20] on div "Enter Code(Secondary Care Only)" at bounding box center [211, 26] width 211 height 13
type input "PA/AEE3F0"
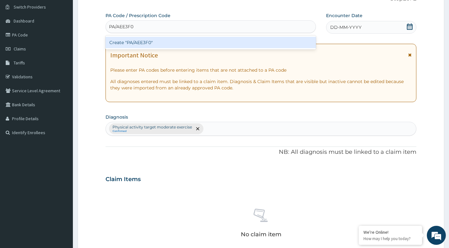
click at [186, 40] on div "Create "PA/AEE3F0"" at bounding box center [211, 42] width 211 height 11
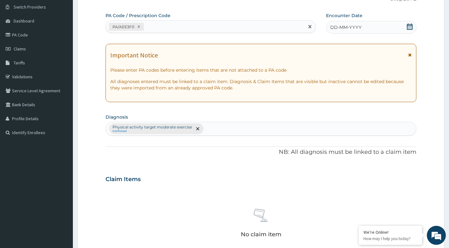
click at [415, 27] on div "DD-MM-YYYY" at bounding box center [371, 27] width 90 height 13
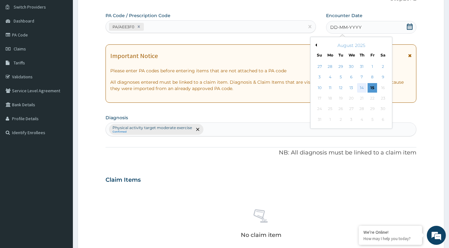
click at [361, 88] on div "14" at bounding box center [362, 88] width 10 height 10
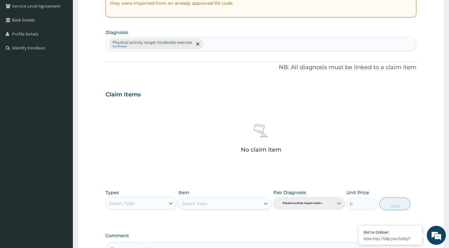
scroll to position [209, 0]
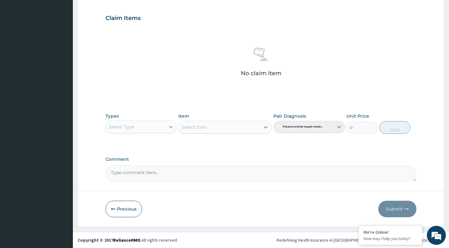
click at [171, 125] on icon at bounding box center [171, 127] width 6 height 6
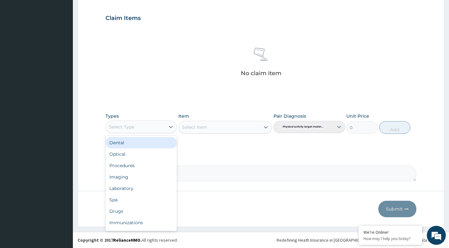
click at [158, 126] on div "Select Type" at bounding box center [136, 127] width 60 height 10
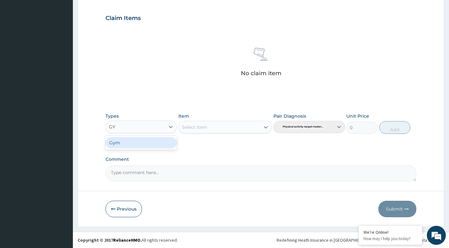
type input "GYM"
drag, startPoint x: 132, startPoint y: 145, endPoint x: 179, endPoint y: 129, distance: 49.7
click at [133, 144] on div "Gym" at bounding box center [142, 142] width 72 height 11
click at [267, 128] on div "Select Item" at bounding box center [224, 127] width 93 height 13
click at [267, 125] on div "Select Item" at bounding box center [224, 127] width 93 height 13
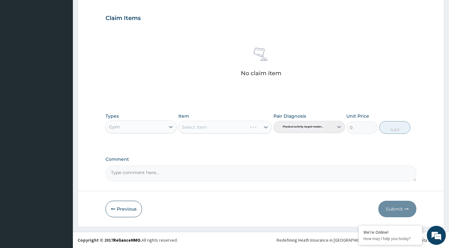
click at [265, 126] on div "Select Item" at bounding box center [224, 127] width 93 height 13
click at [264, 126] on div "Select Item" at bounding box center [224, 127] width 93 height 13
click at [267, 125] on div "Select Item" at bounding box center [224, 127] width 93 height 13
click at [267, 126] on div "Select Item" at bounding box center [224, 127] width 93 height 13
click at [267, 126] on icon at bounding box center [266, 127] width 6 height 6
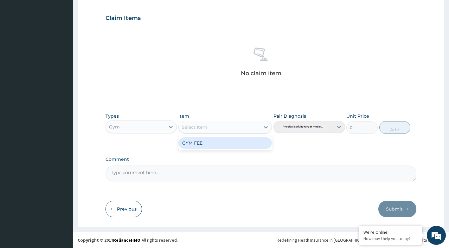
click at [255, 140] on div "GYM FEE" at bounding box center [224, 142] width 93 height 11
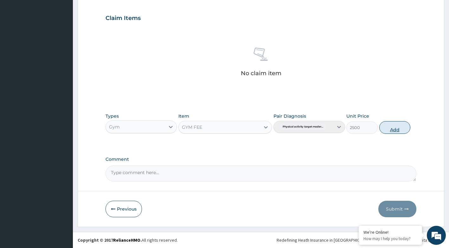
click at [392, 130] on button "Add" at bounding box center [394, 127] width 31 height 13
type input "0"
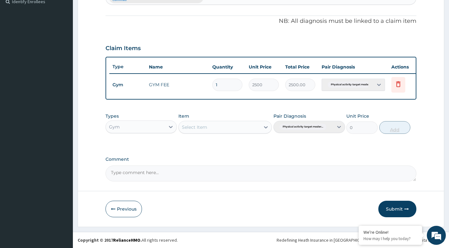
scroll to position [184, 0]
click at [399, 202] on button "Submit" at bounding box center [397, 209] width 38 height 16
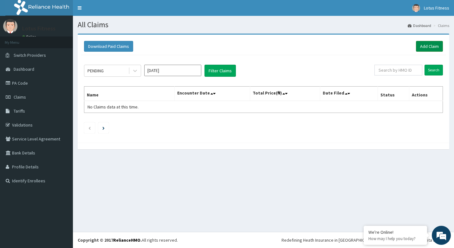
click at [424, 44] on link "Add Claim" at bounding box center [429, 46] width 27 height 11
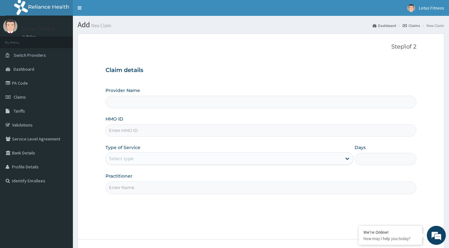
click at [192, 126] on input "HMO ID" at bounding box center [261, 130] width 311 height 12
type input "S"
type input "Lotus Fitness"
type input "1"
type input "SBL/10371/A"
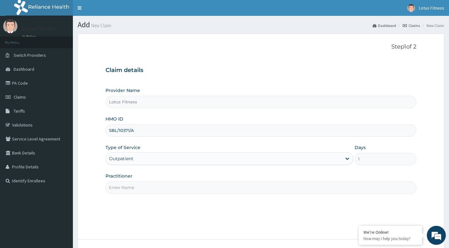
click at [161, 193] on input "Practitioner" at bounding box center [261, 187] width 311 height 12
type input "GYM"
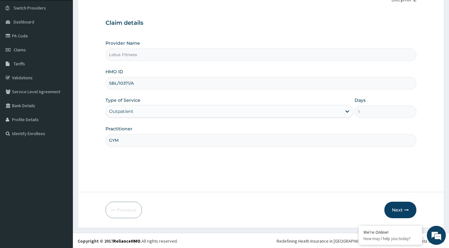
scroll to position [48, 0]
click at [402, 206] on button "Next" at bounding box center [400, 209] width 32 height 16
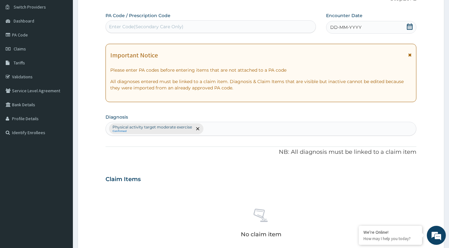
click at [219, 29] on div "Enter Code(Secondary Care Only)" at bounding box center [211, 27] width 210 height 10
type input "PA/6D6E20"
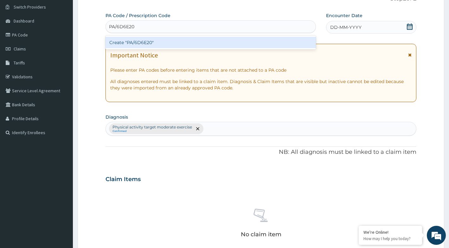
click at [215, 43] on div "Create "PA/6D6E20"" at bounding box center [211, 42] width 211 height 11
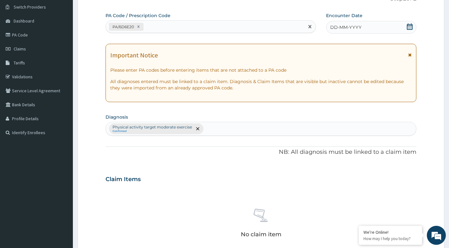
click at [409, 25] on icon at bounding box center [410, 26] width 6 height 6
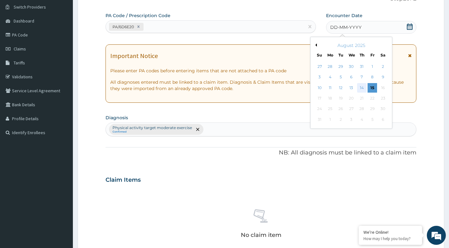
click at [364, 89] on div "14" at bounding box center [362, 88] width 10 height 10
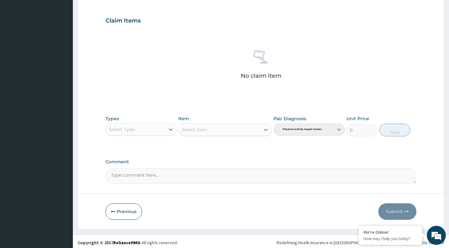
scroll to position [209, 0]
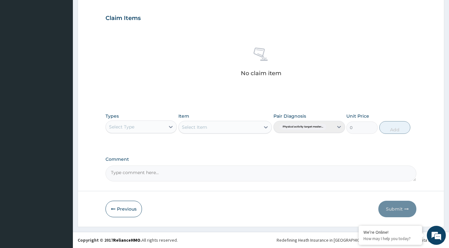
click at [180, 121] on div "Select Item" at bounding box center [224, 127] width 93 height 13
click at [168, 125] on icon at bounding box center [171, 127] width 6 height 6
click at [146, 125] on div "Select Type" at bounding box center [136, 127] width 60 height 10
type input "GYM"
click at [147, 139] on div "Gym" at bounding box center [142, 142] width 72 height 11
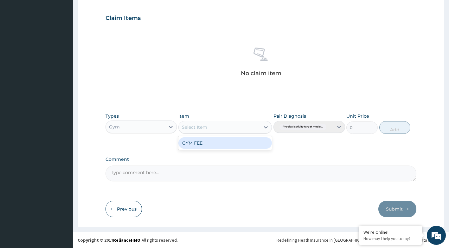
click at [266, 127] on icon at bounding box center [266, 127] width 4 height 2
click at [231, 144] on div "GYM FEE" at bounding box center [224, 142] width 93 height 11
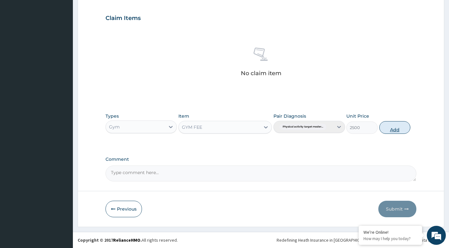
click at [398, 127] on button "Add" at bounding box center [394, 127] width 31 height 13
type input "0"
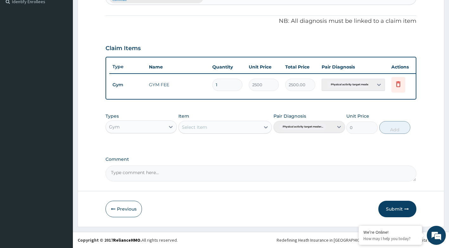
click at [391, 199] on form "Step 2 of 2 PA Code / Prescription Code PA/6D6E20 Encounter Date 14-08-2025 Imp…" at bounding box center [261, 41] width 367 height 372
click at [388, 204] on button "Submit" at bounding box center [397, 209] width 38 height 16
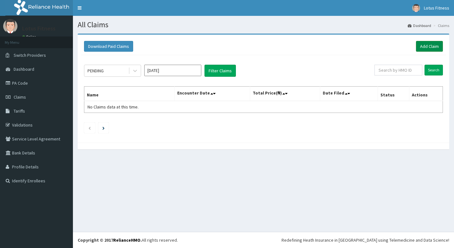
click at [427, 42] on link "Add Claim" at bounding box center [429, 46] width 27 height 11
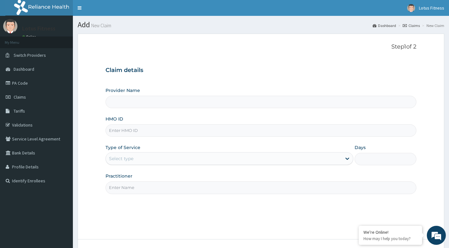
type input "Lotus Fitness"
type input "1"
click at [177, 132] on input "HMO ID" at bounding box center [261, 130] width 311 height 12
type input "FMP/10242/B"
click at [178, 190] on input "Practitioner" at bounding box center [261, 187] width 311 height 12
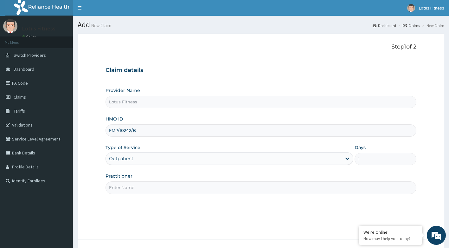
type input "GYM"
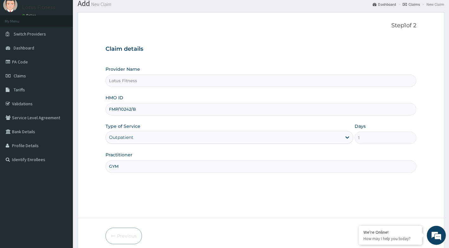
scroll to position [48, 0]
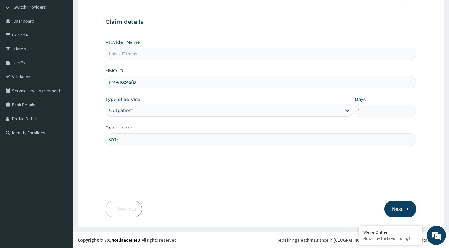
click at [406, 210] on icon "button" at bounding box center [406, 209] width 4 height 4
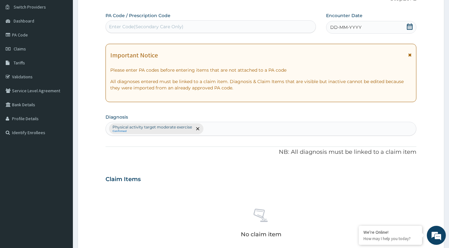
click at [129, 22] on div "Enter Code(Secondary Care Only)" at bounding box center [211, 27] width 210 height 10
type input "PA/F1E4C9"
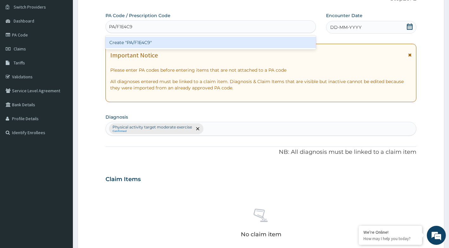
click at [144, 49] on div "Create "PA/F1E4C9"" at bounding box center [211, 42] width 211 height 14
click at [163, 42] on div "Create "PA/F1E4C9"" at bounding box center [211, 42] width 211 height 11
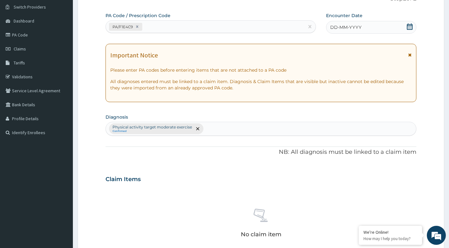
click at [411, 27] on icon at bounding box center [410, 26] width 6 height 6
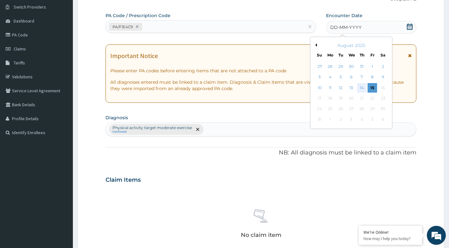
click at [358, 88] on div "14" at bounding box center [362, 88] width 10 height 10
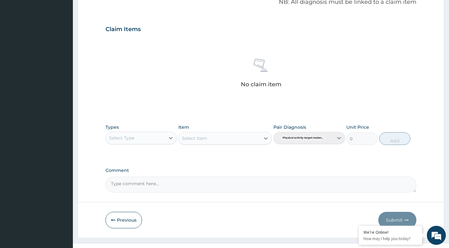
scroll to position [209, 0]
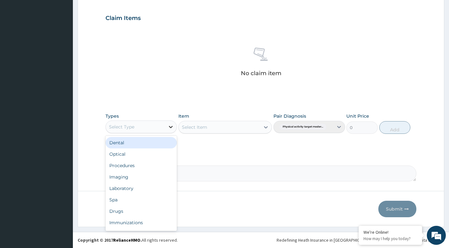
click at [168, 127] on icon at bounding box center [171, 127] width 6 height 6
click at [164, 123] on div "Select Type" at bounding box center [136, 127] width 60 height 10
click at [160, 129] on div "Select Type" at bounding box center [136, 127] width 60 height 10
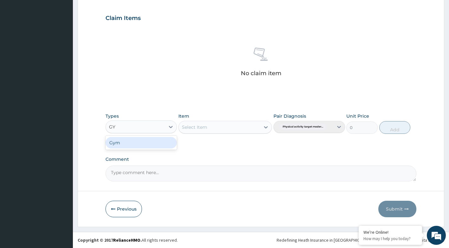
type input "GYM"
click at [156, 143] on div "Gym" at bounding box center [142, 142] width 72 height 11
click at [263, 124] on div "Select Item" at bounding box center [224, 127] width 93 height 13
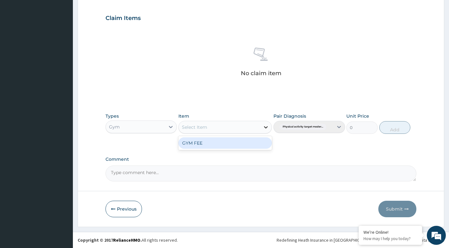
click at [266, 127] on icon at bounding box center [266, 127] width 4 height 2
click at [256, 142] on div "GYM FEE" at bounding box center [224, 142] width 93 height 11
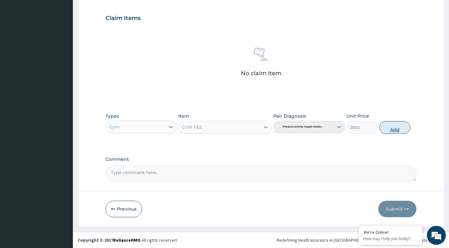
click at [404, 124] on button "Add" at bounding box center [394, 127] width 31 height 13
type input "0"
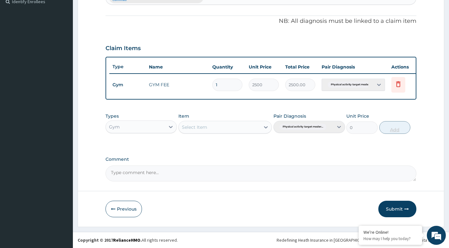
scroll to position [184, 0]
click at [398, 205] on button "Submit" at bounding box center [397, 209] width 38 height 16
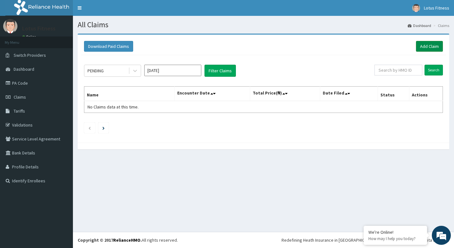
click at [432, 49] on link "Add Claim" at bounding box center [429, 46] width 27 height 11
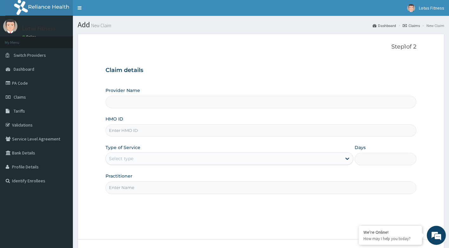
type input "Lotus Fitness"
type input "1"
